Goal: Information Seeking & Learning: Learn about a topic

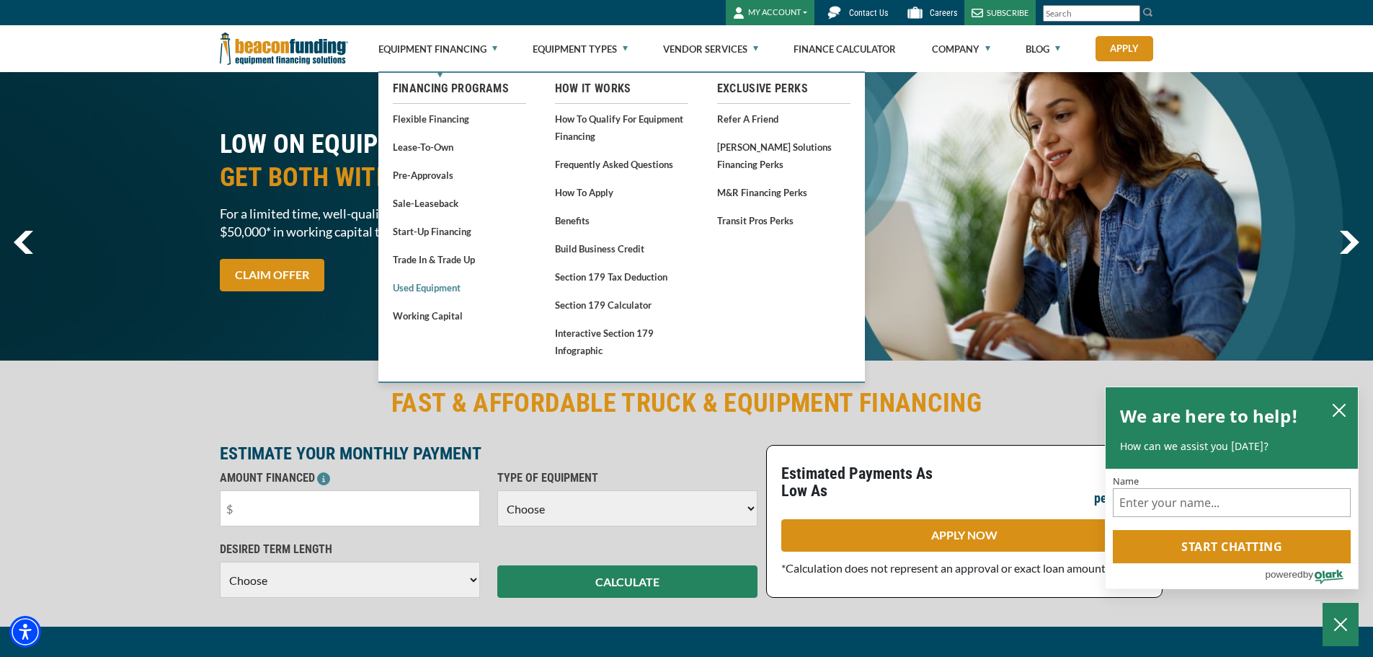
click at [444, 291] on link "Used Equipment" at bounding box center [459, 287] width 133 height 18
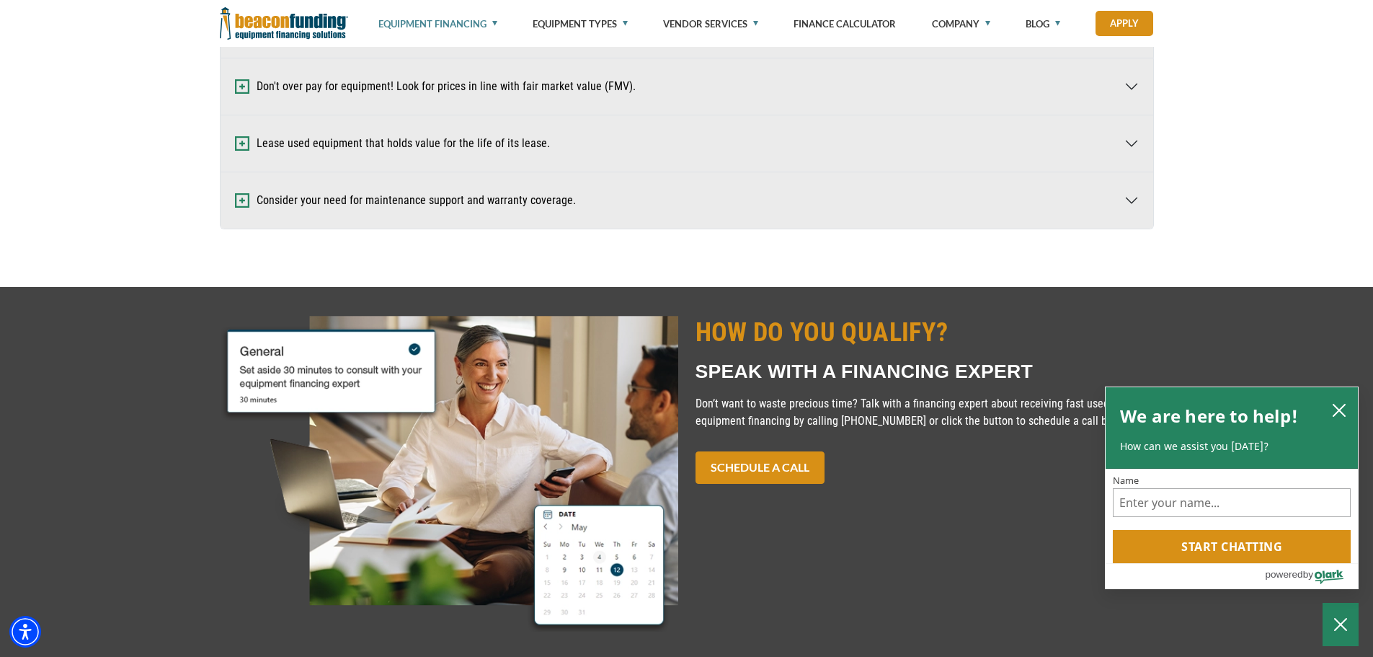
scroll to position [1009, 0]
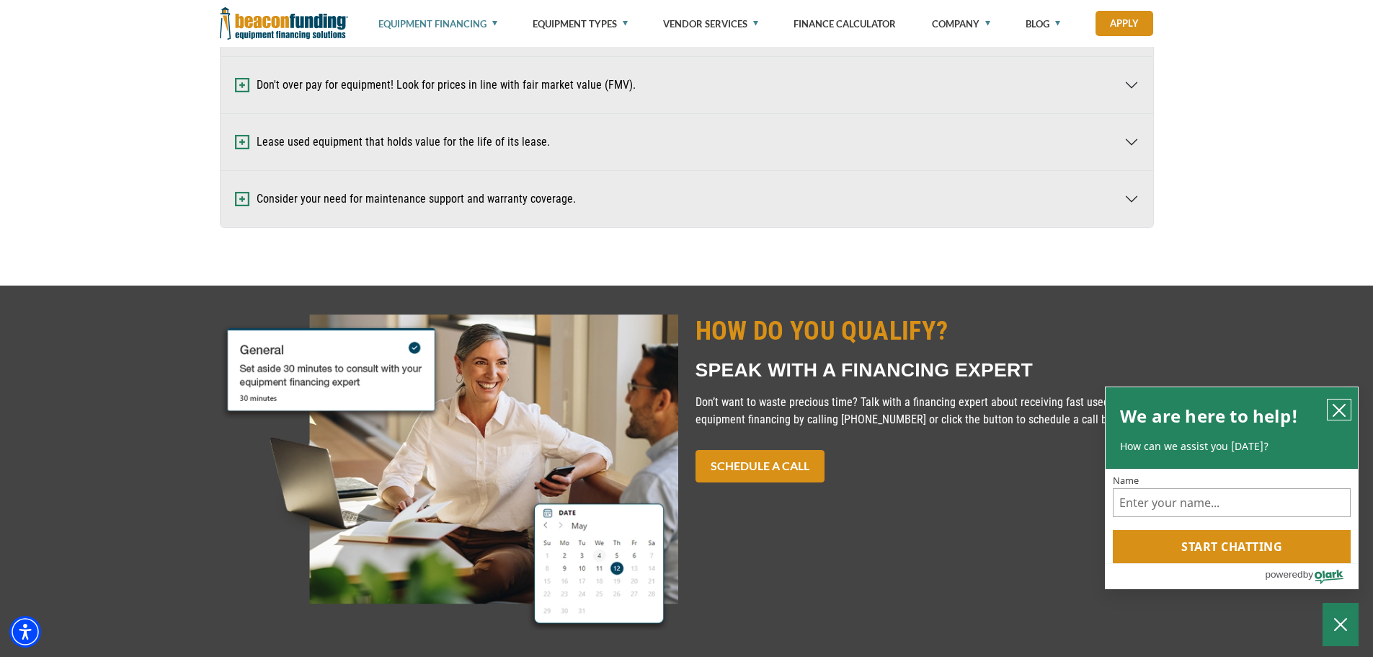
click at [1338, 411] on icon "close chatbox" at bounding box center [1340, 410] width 12 height 12
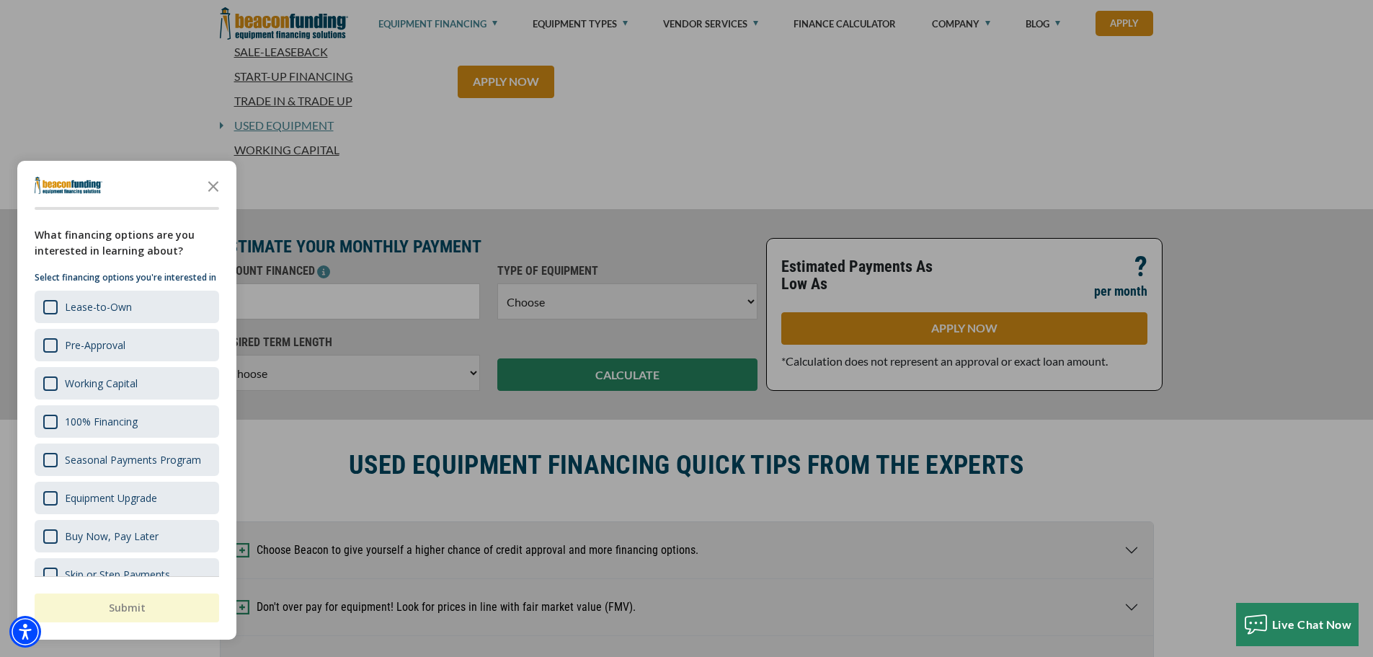
scroll to position [288, 0]
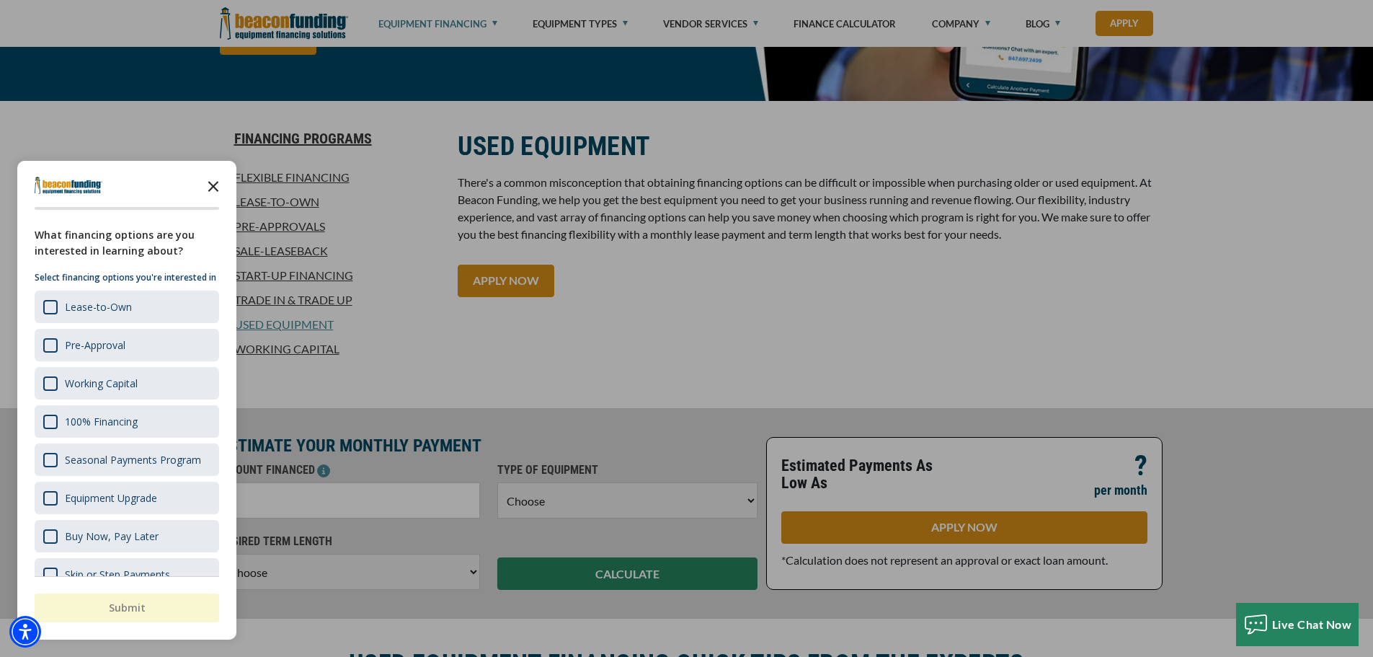
click at [205, 189] on icon "Close the survey" at bounding box center [213, 185] width 29 height 29
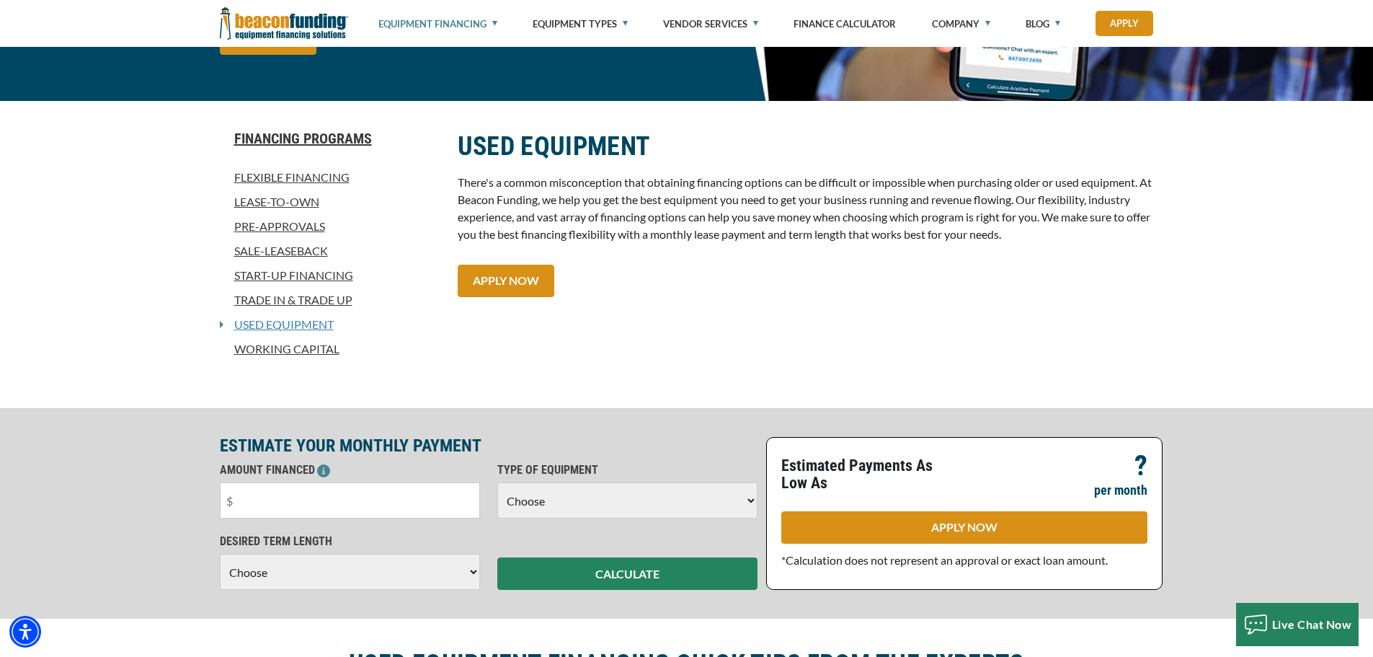
click at [308, 324] on link "Used Equipment" at bounding box center [278, 324] width 110 height 17
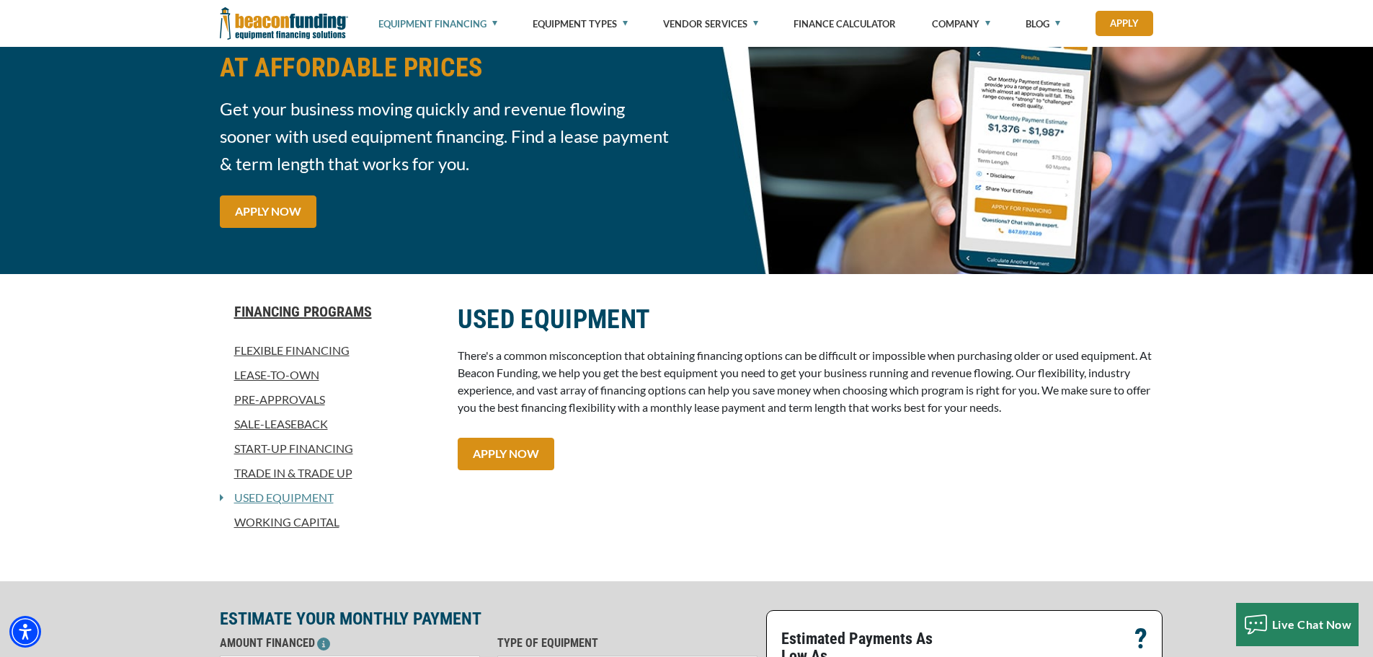
scroll to position [93, 0]
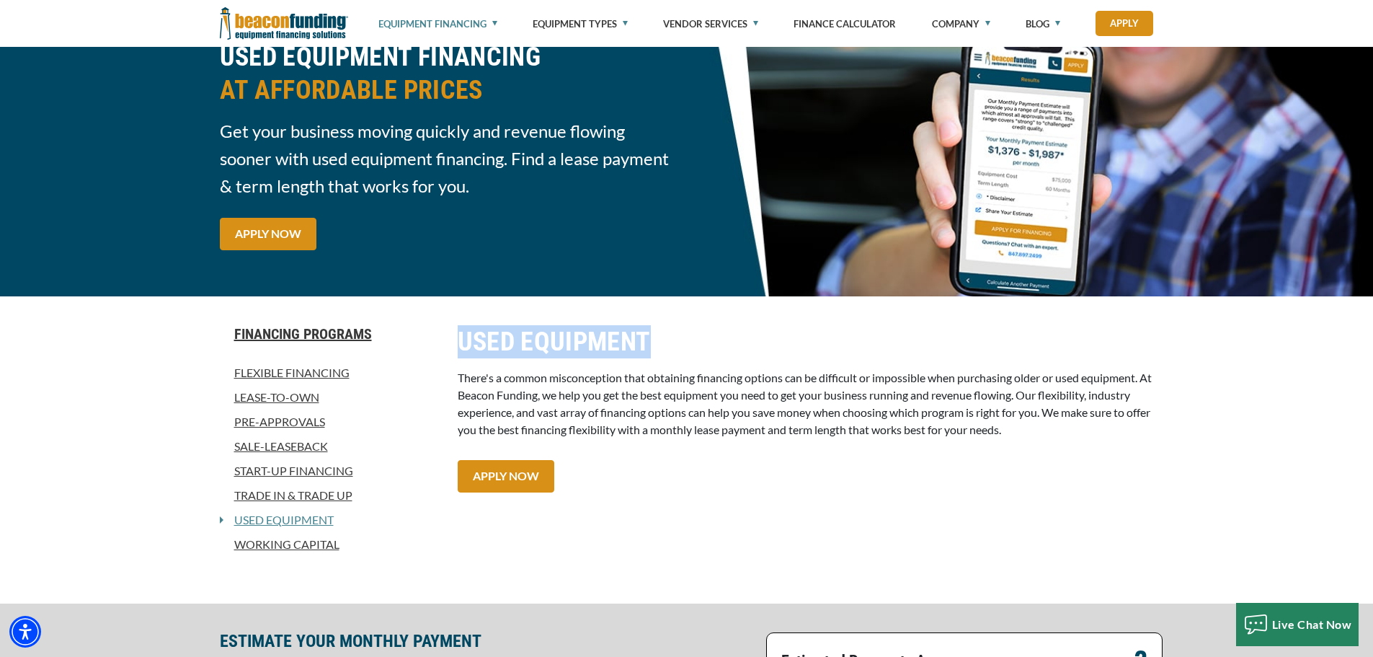
drag, startPoint x: 645, startPoint y: 342, endPoint x: 458, endPoint y: 350, distance: 186.9
click at [458, 350] on h2 "USED EQUIPMENT" at bounding box center [806, 341] width 696 height 33
click at [442, 351] on div "Financing Programs Flexible Financing Lease-To-Own Pre-approvals Sale-Leaseback…" at bounding box center [330, 449] width 238 height 249
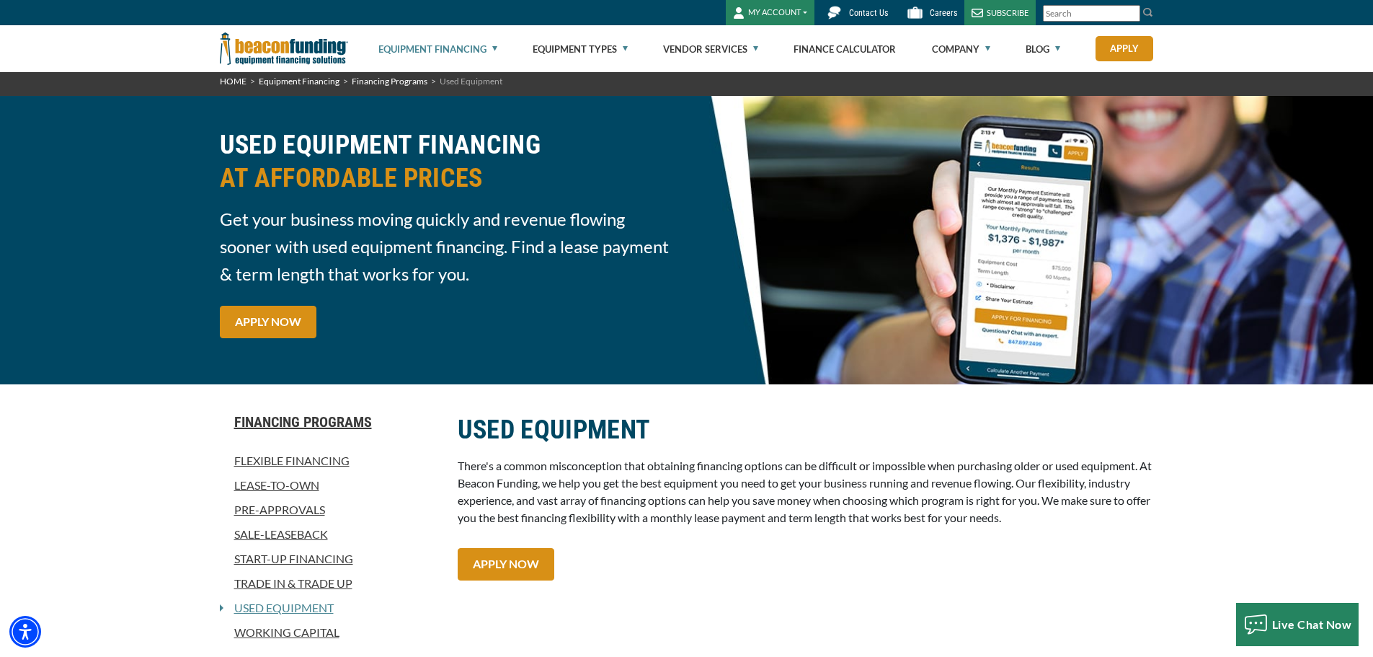
scroll to position [0, 0]
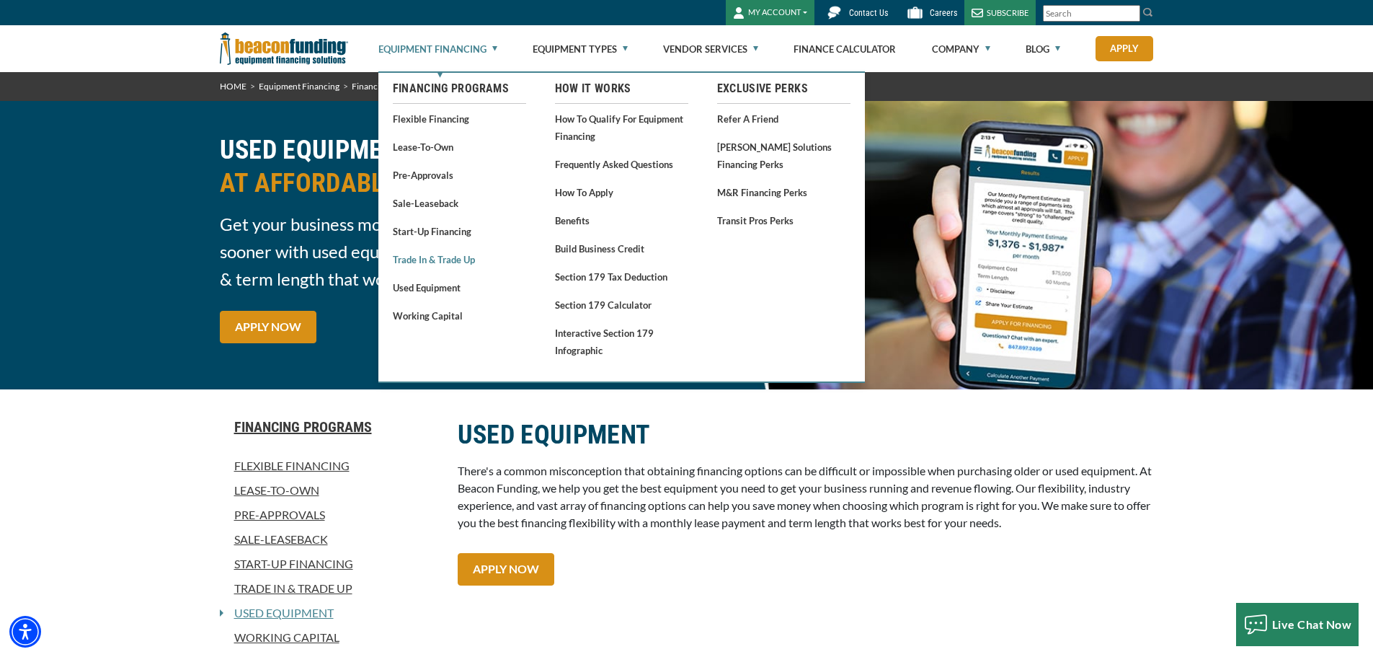
click at [438, 262] on link "Trade In & Trade Up" at bounding box center [459, 259] width 133 height 18
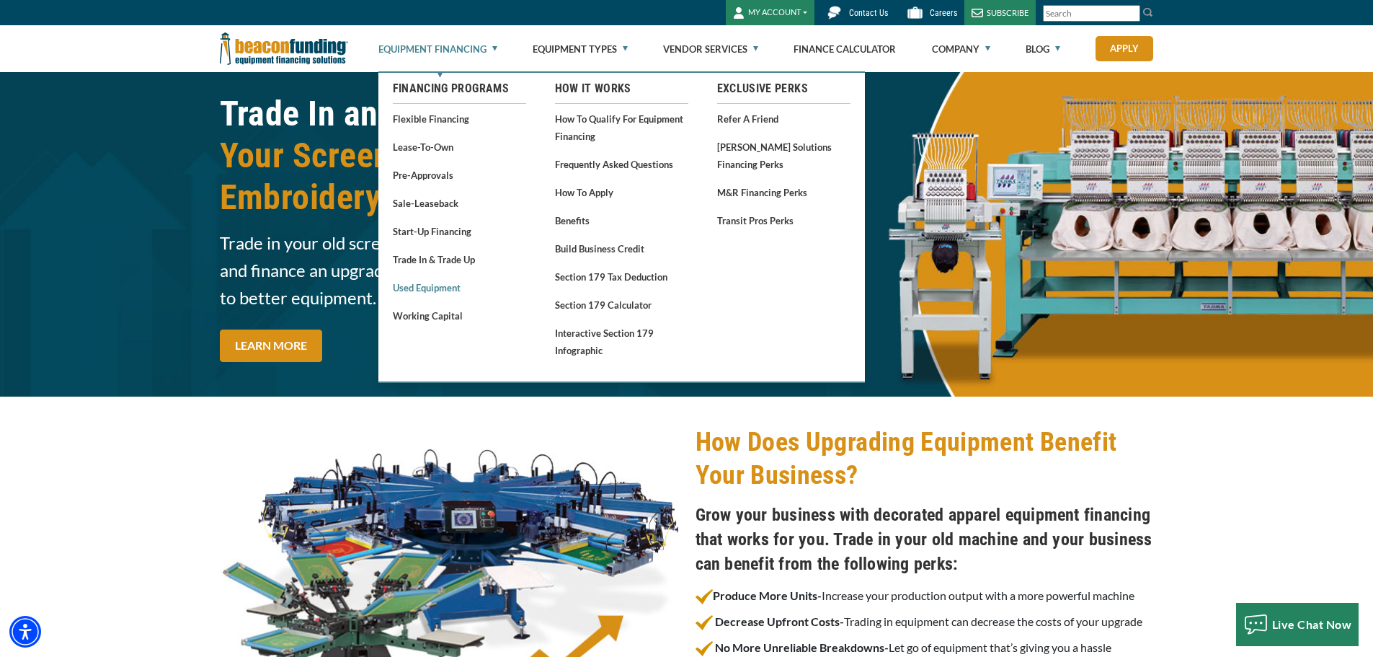
click at [448, 286] on link "Used Equipment" at bounding box center [459, 287] width 133 height 18
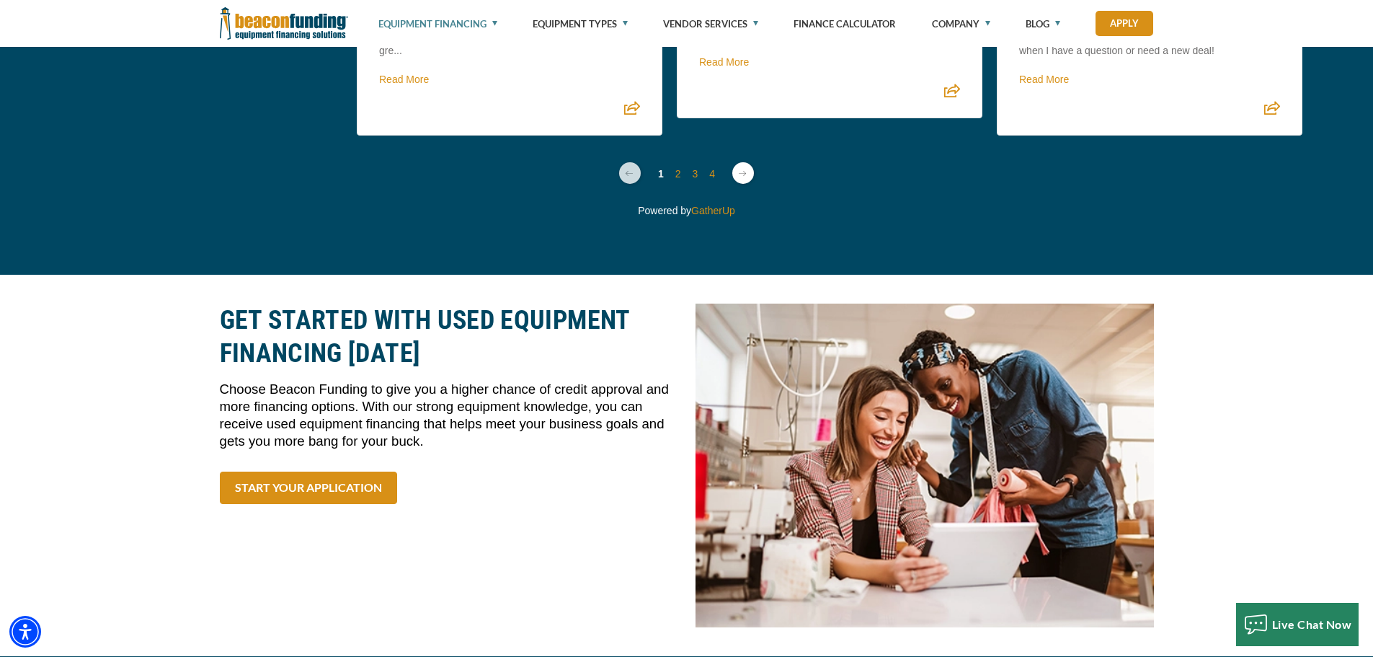
scroll to position [4469, 0]
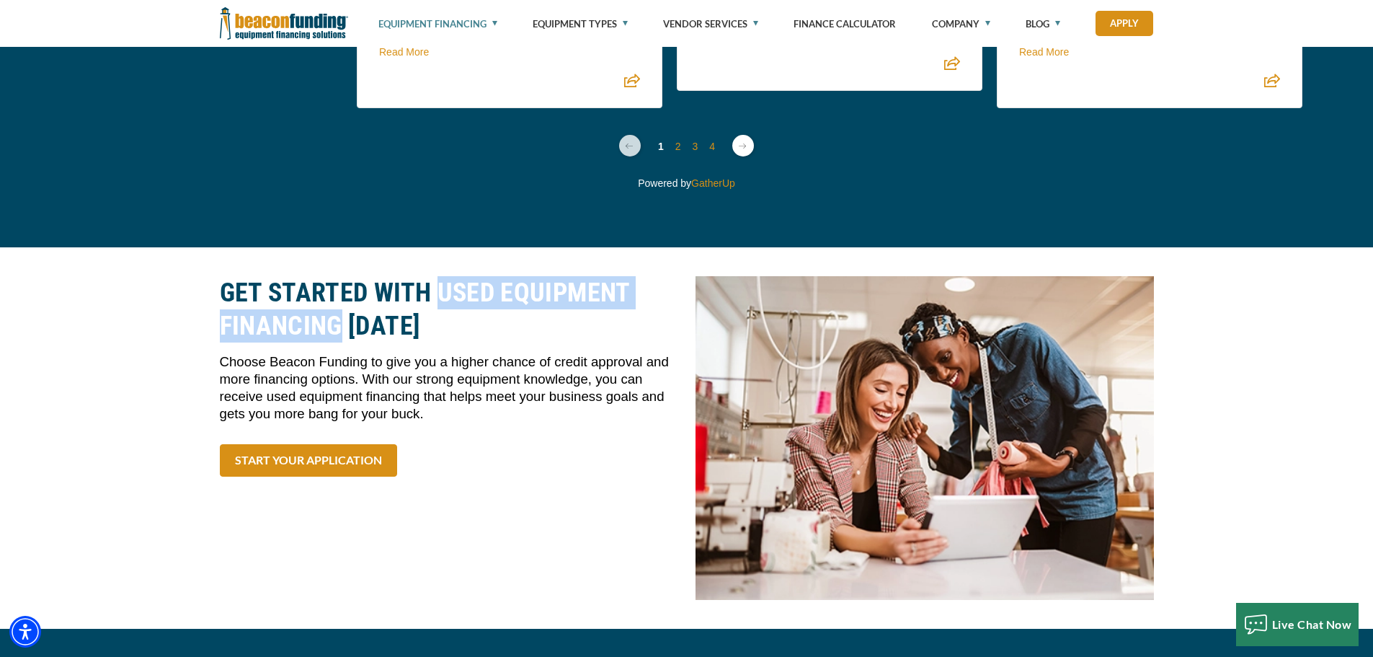
drag, startPoint x: 436, startPoint y: 286, endPoint x: 340, endPoint y: 319, distance: 101.4
click at [340, 319] on h2 "GET STARTED WITH USED EQUIPMENT FINANCING [DATE]" at bounding box center [449, 309] width 458 height 66
copy h2 "USED EQUIPMENT FINANCING"
